Goal: Information Seeking & Learning: Understand process/instructions

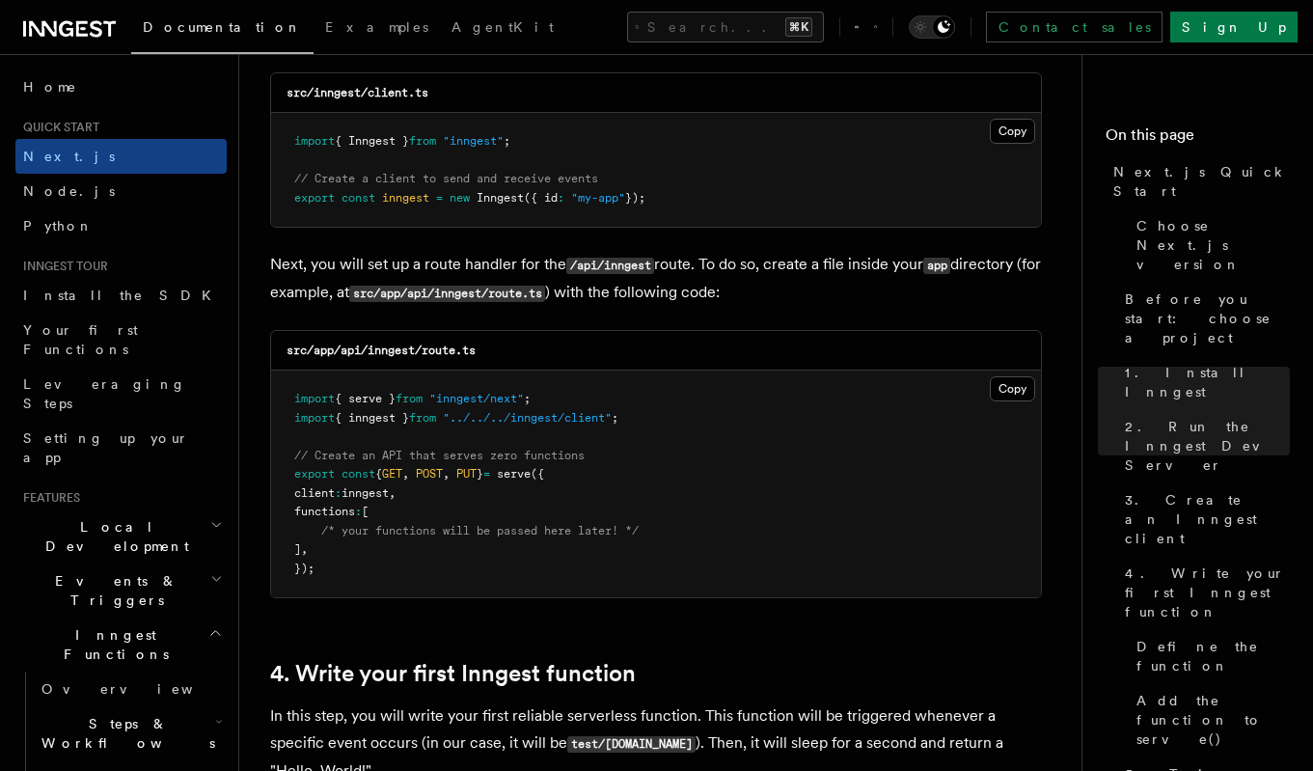
scroll to position [2534, 0]
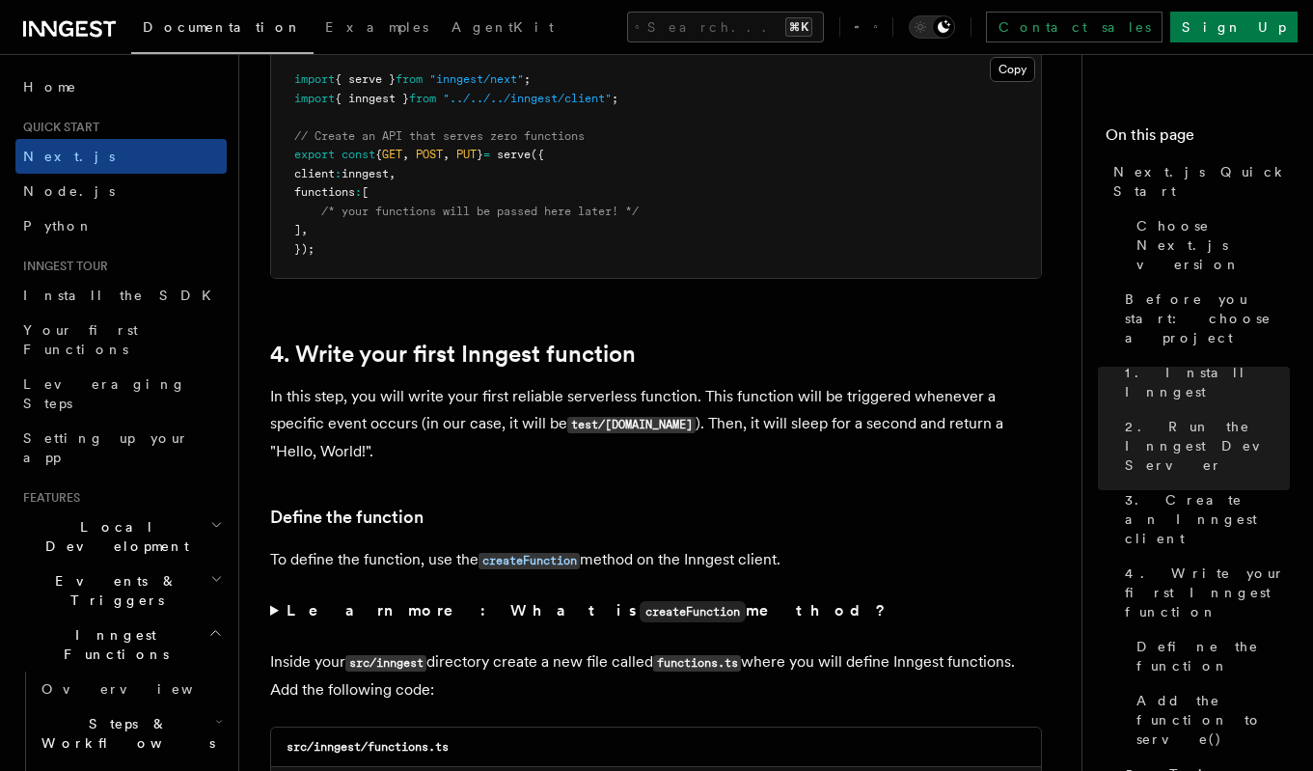
click at [435, 441] on p "In this step, you will write your first reliable serverless function. This func…" at bounding box center [656, 424] width 772 height 82
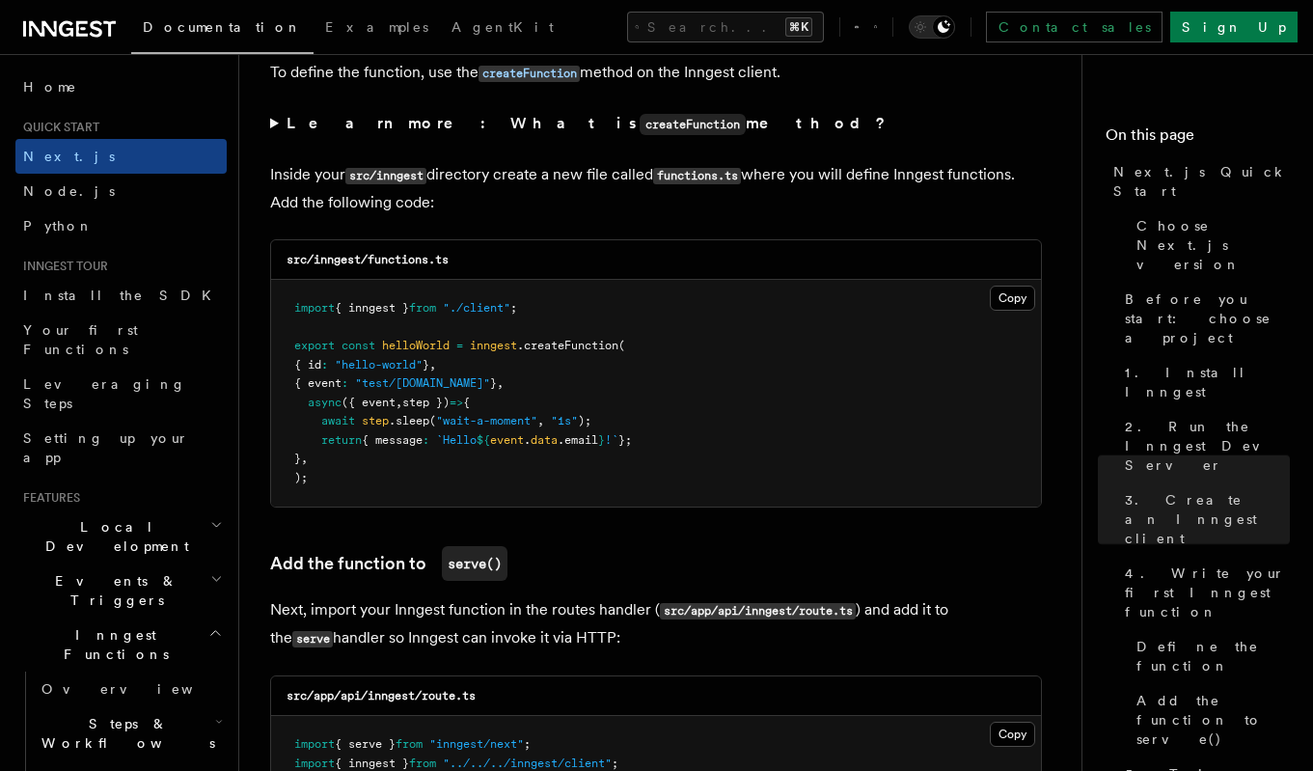
scroll to position [3340, 0]
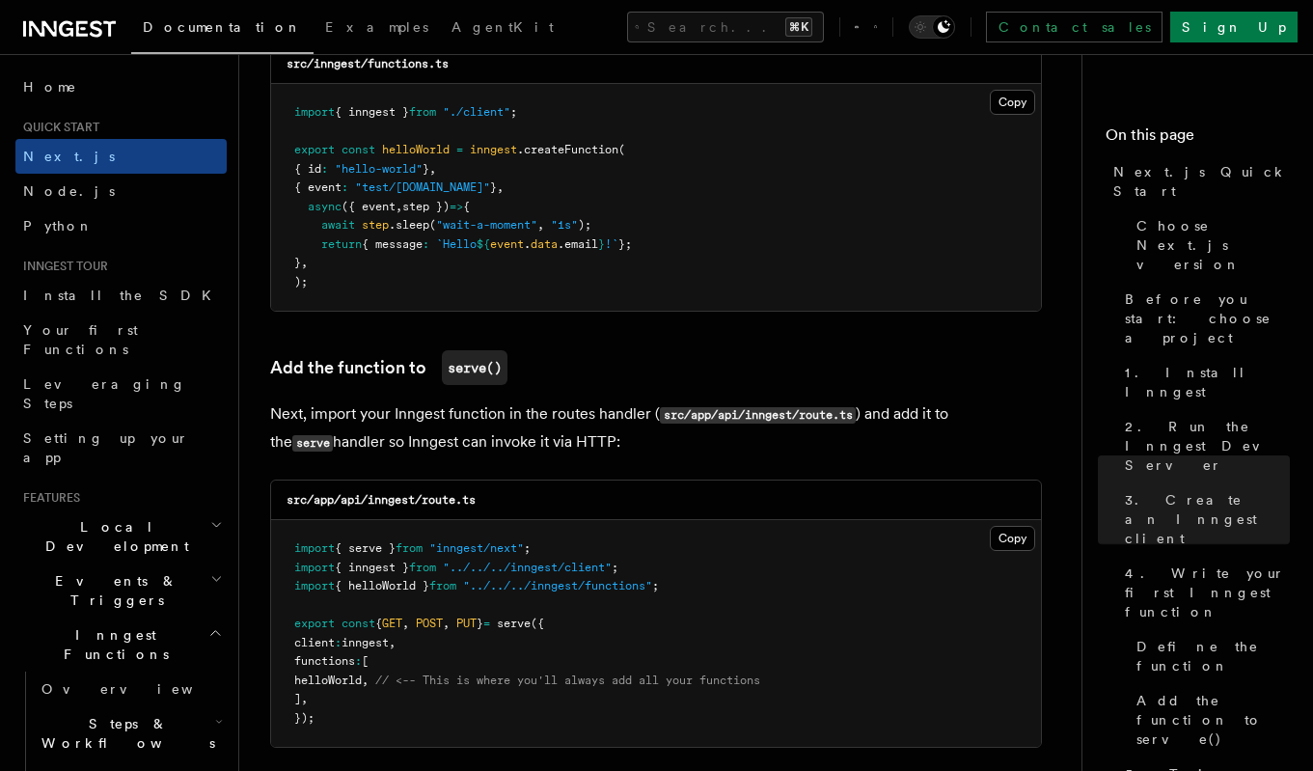
click at [308, 443] on p "Next, import your Inngest function in the routes handler ( src/app/api/inngest/…" at bounding box center [656, 428] width 772 height 56
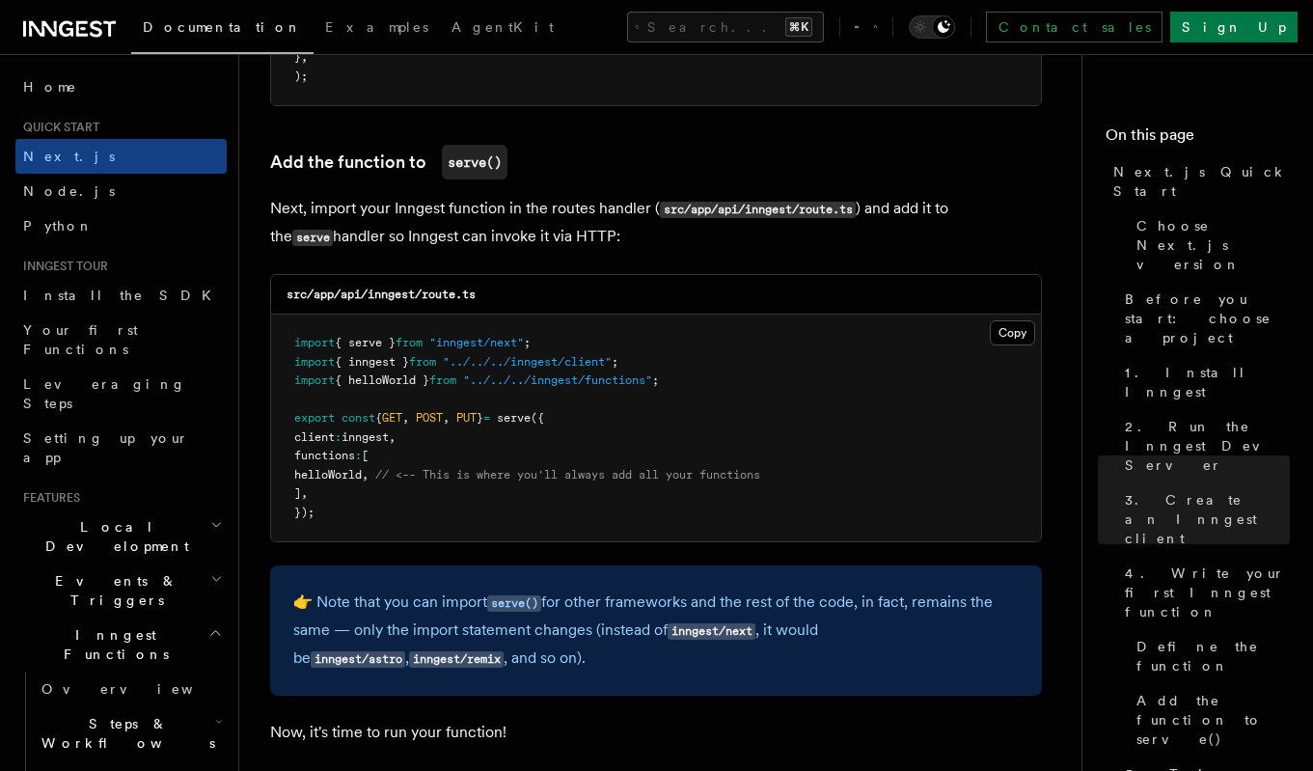
scroll to position [3744, 0]
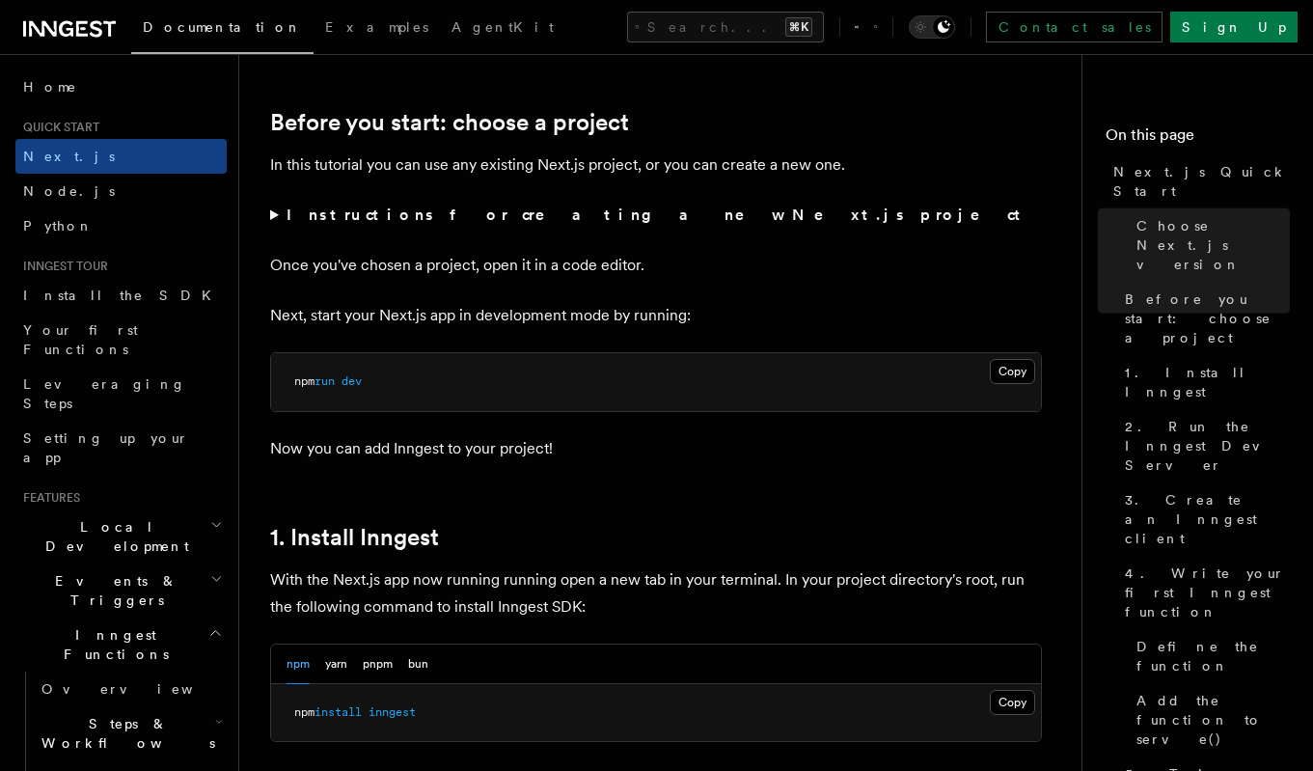
scroll to position [627, 0]
click at [997, 380] on button "Copy Copied" at bounding box center [1012, 372] width 45 height 25
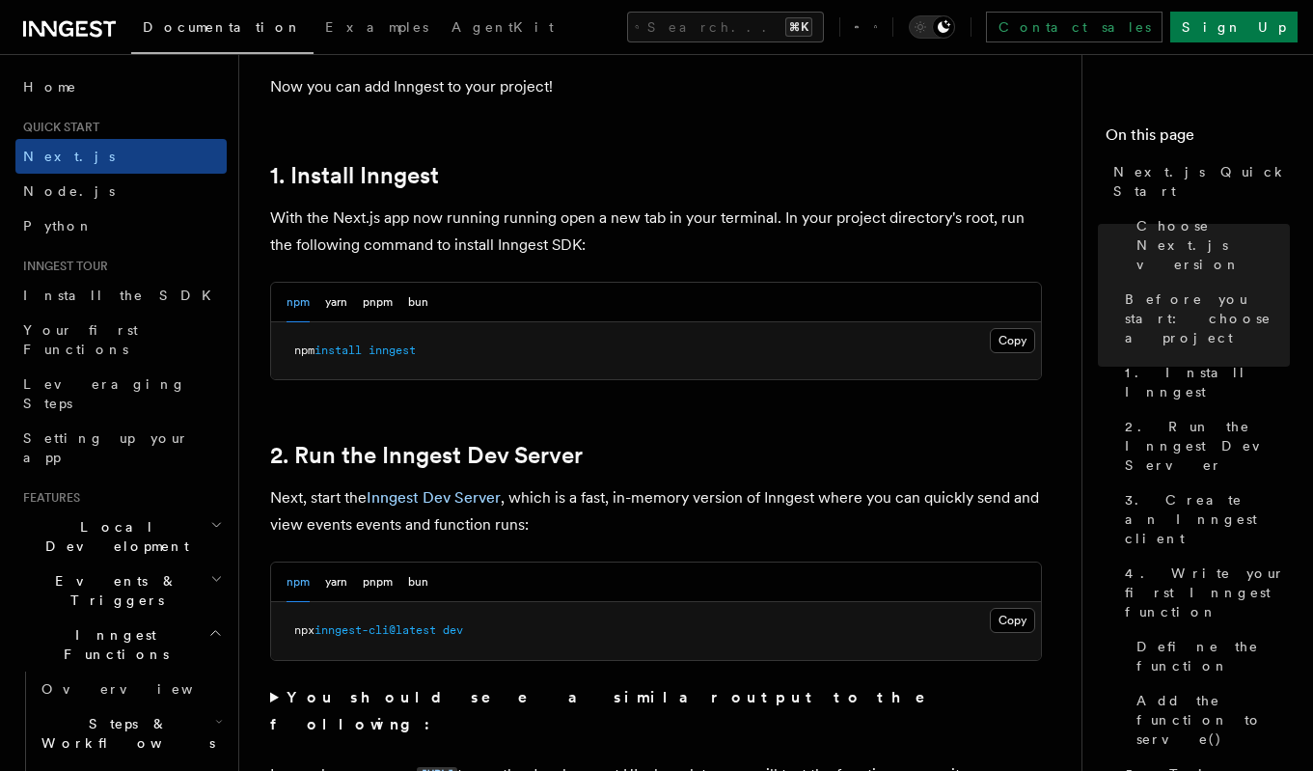
scroll to position [994, 0]
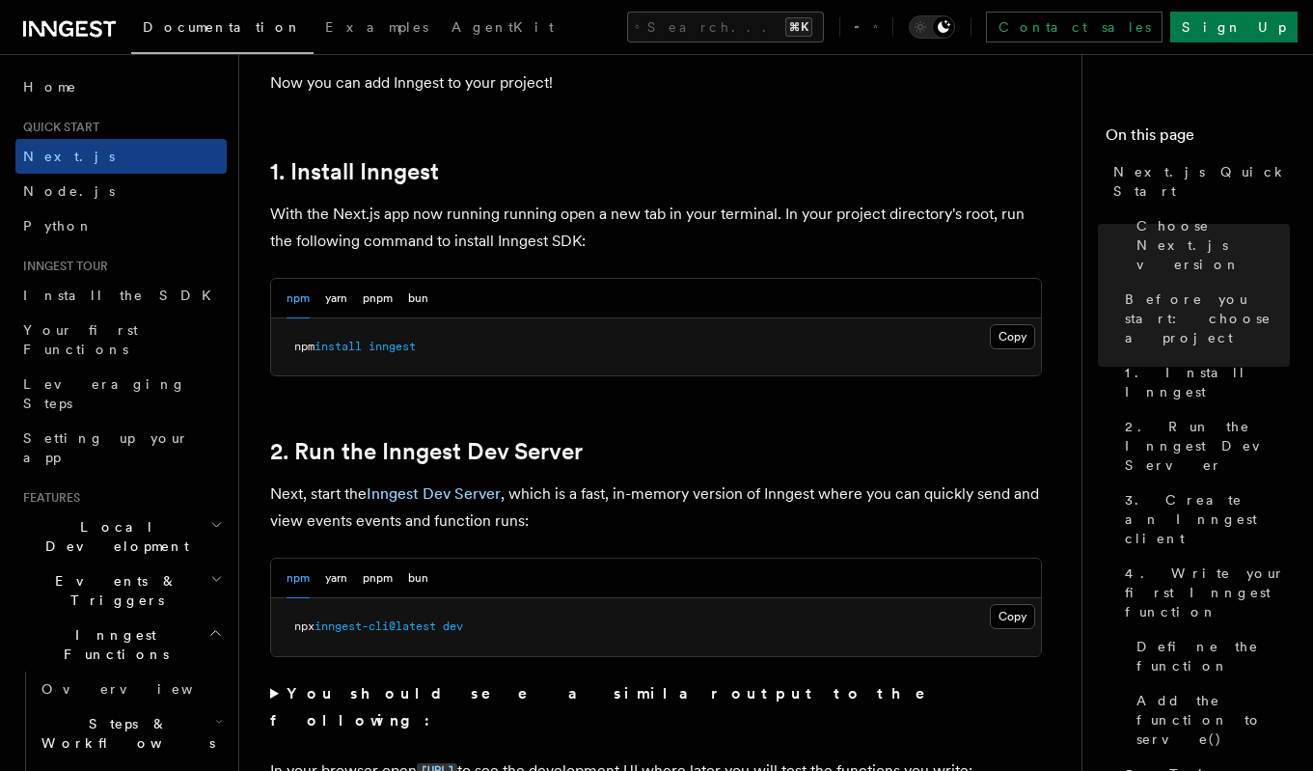
click at [1005, 339] on button "Copy Copied" at bounding box center [1012, 336] width 45 height 25
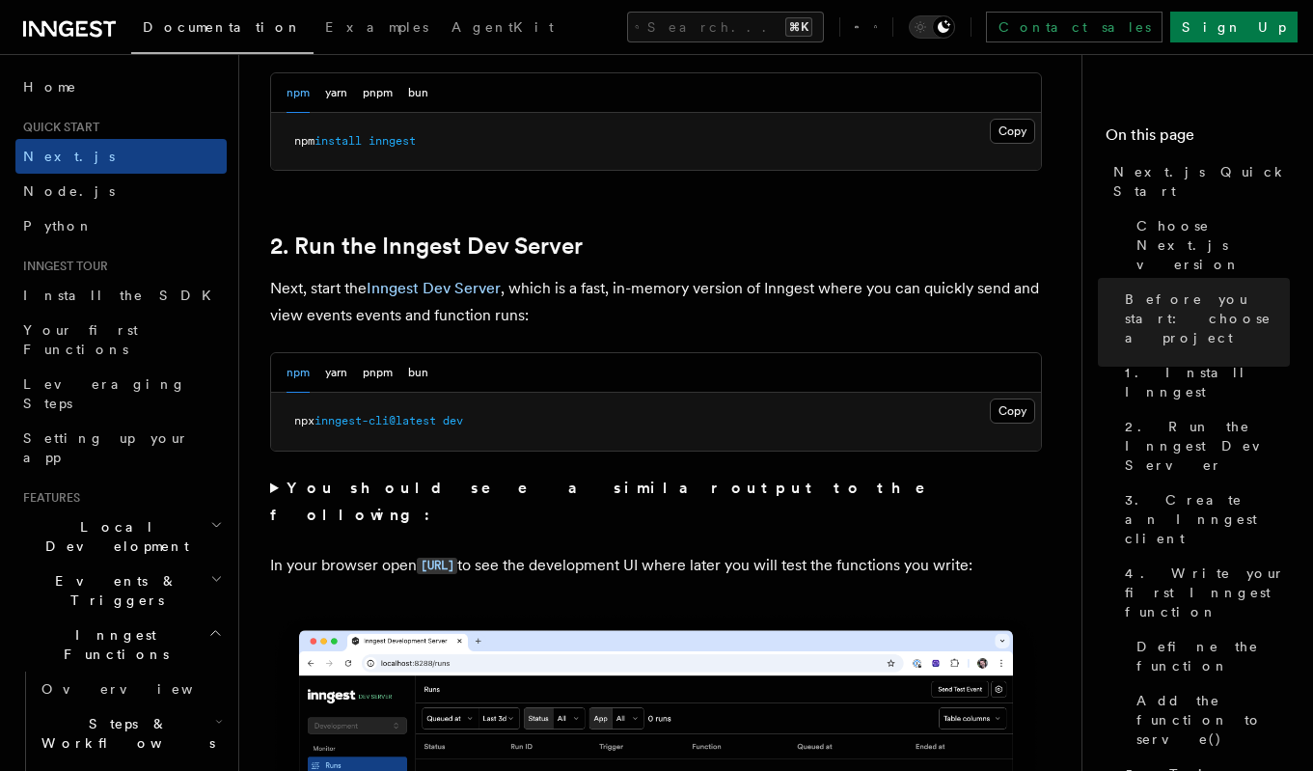
scroll to position [1206, 0]
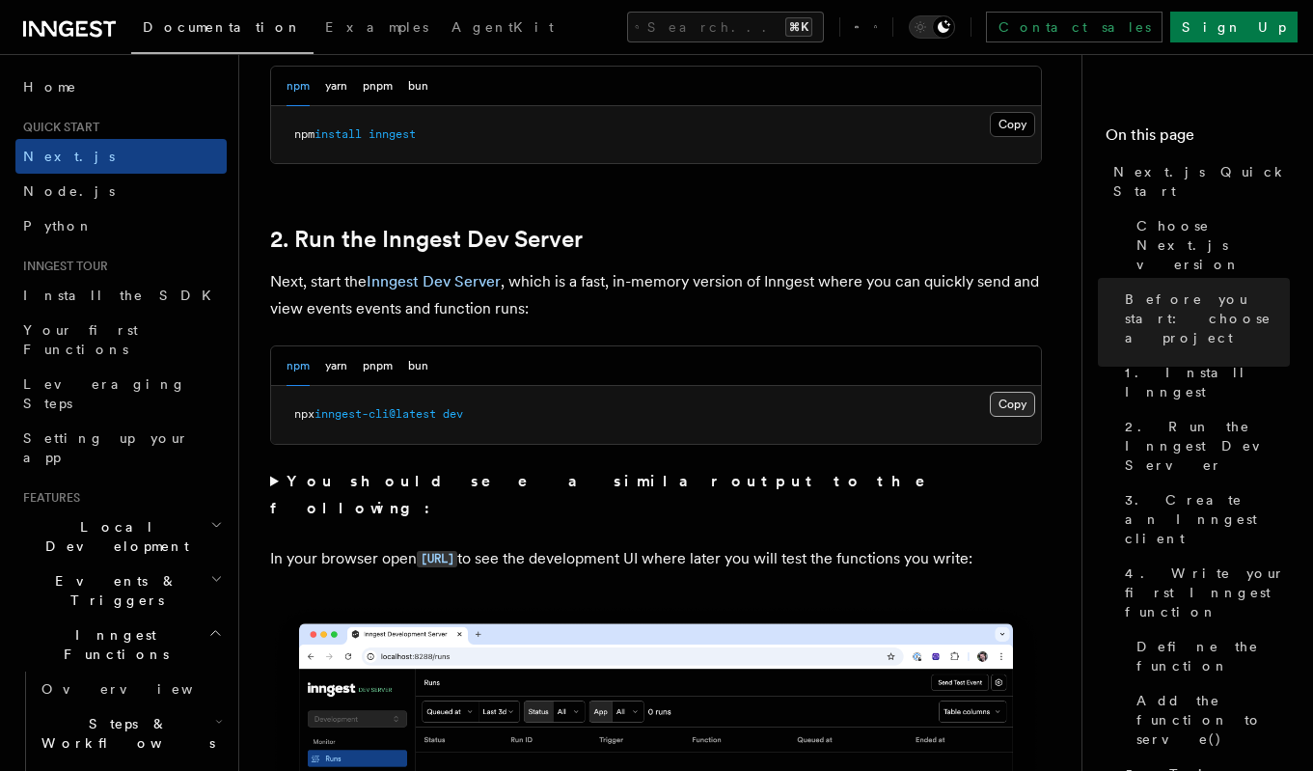
click at [1002, 406] on button "Copy Copied" at bounding box center [1012, 404] width 45 height 25
click at [502, 484] on strong "You should see a similar output to the following:" at bounding box center [611, 494] width 682 height 45
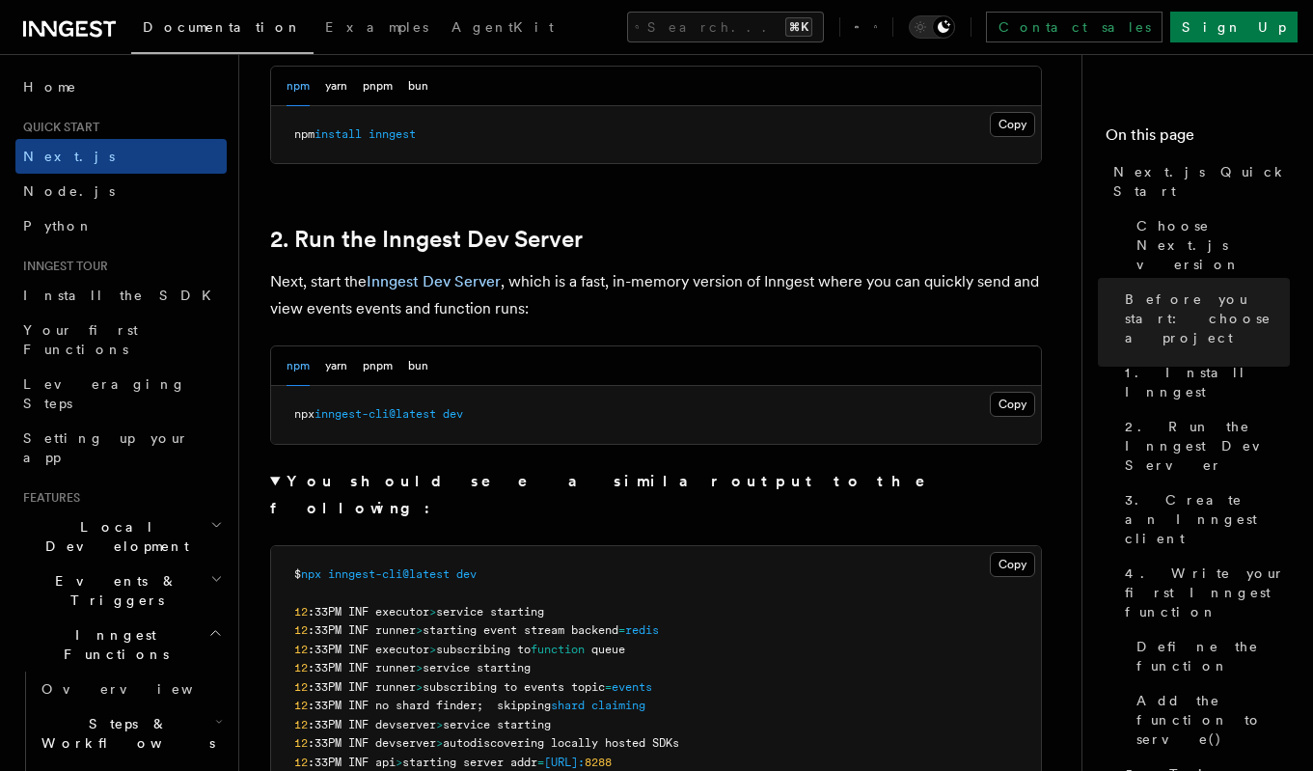
click at [510, 484] on strong "You should see a similar output to the following:" at bounding box center [611, 494] width 682 height 45
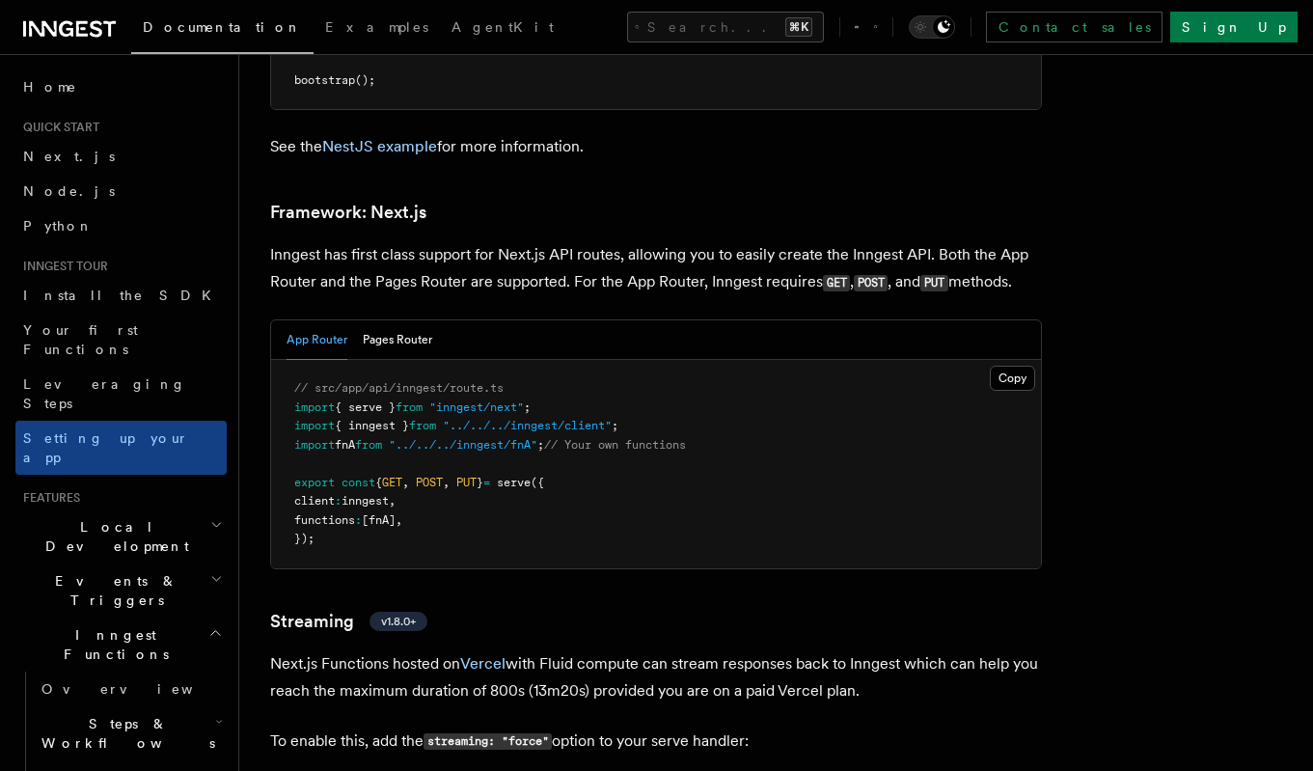
scroll to position [12478, 0]
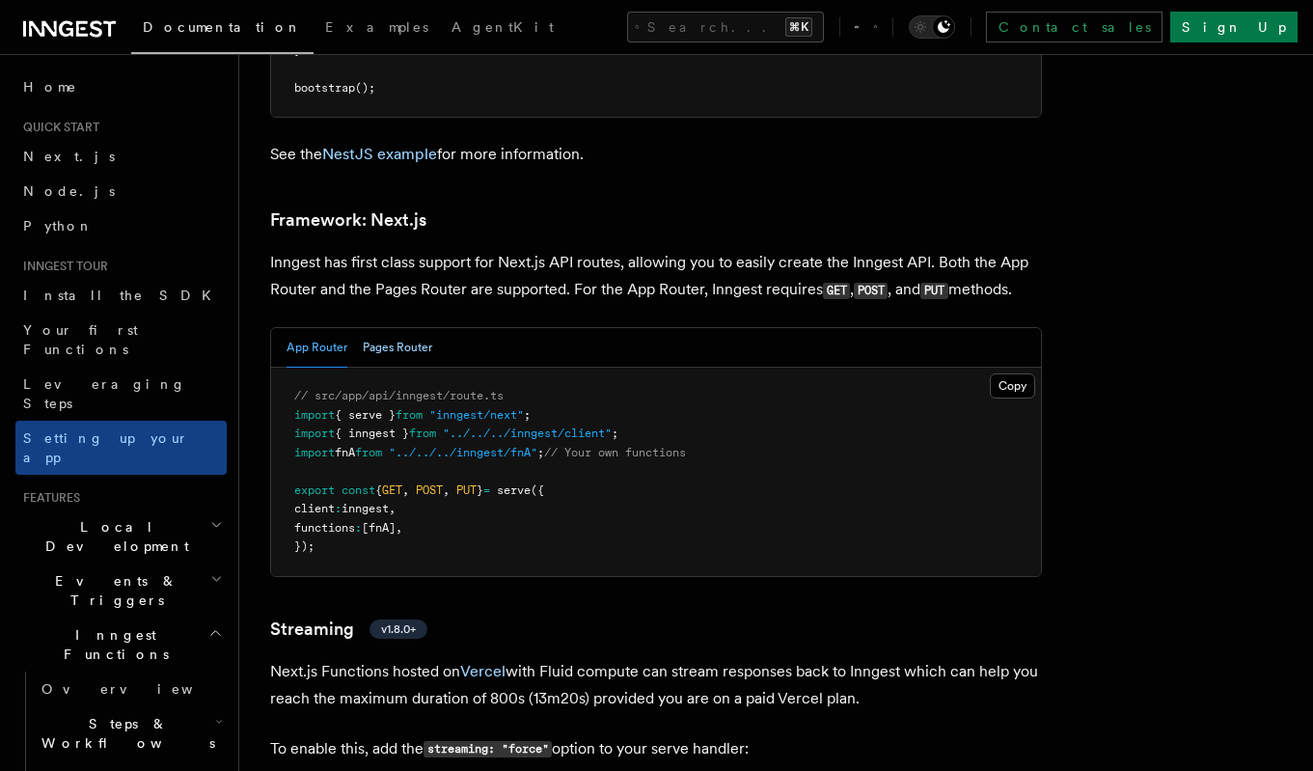
click at [417, 328] on button "Pages Router" at bounding box center [397, 348] width 69 height 40
click at [318, 328] on button "App Router" at bounding box center [316, 348] width 61 height 40
